Goal: Navigation & Orientation: Find specific page/section

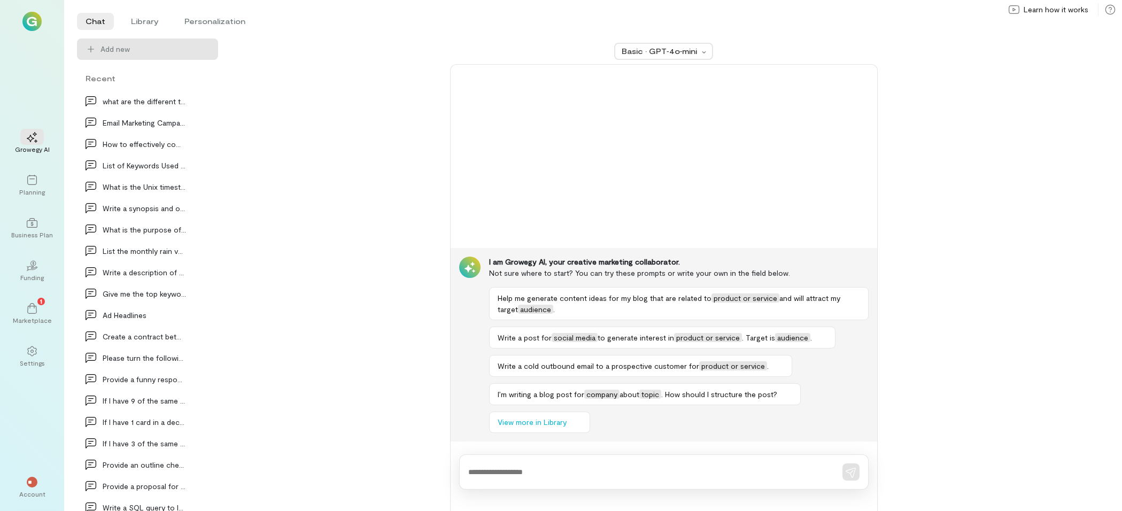
click at [287, 183] on div "Basic · GPT‑4o‑mini I am Growegy AI, your creative marketing collaborator. Not …" at bounding box center [664, 274] width 866 height 473
click at [28, 175] on icon at bounding box center [32, 180] width 11 height 11
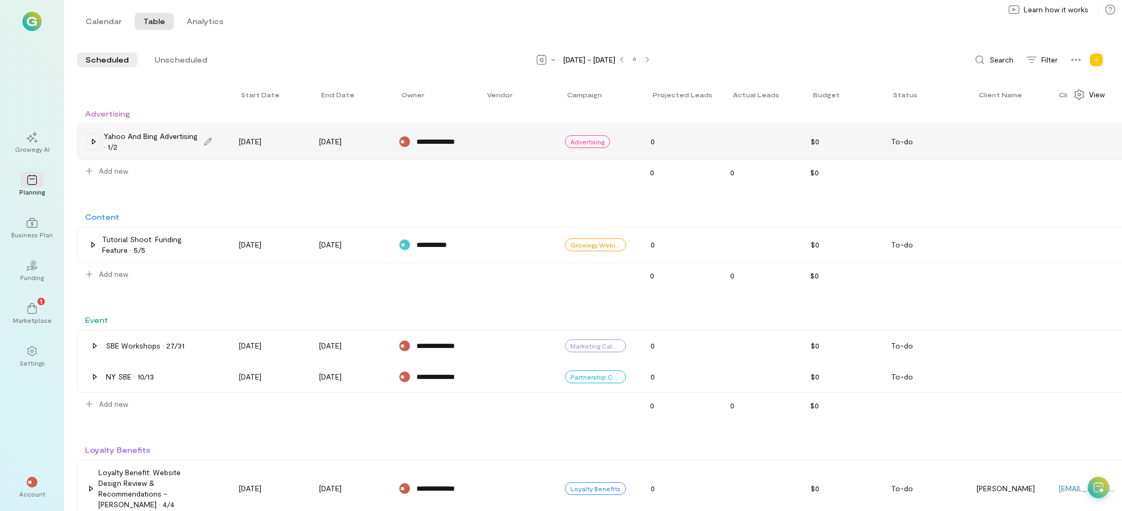
click at [92, 144] on icon at bounding box center [93, 141] width 9 height 9
